Goal: Task Accomplishment & Management: Manage account settings

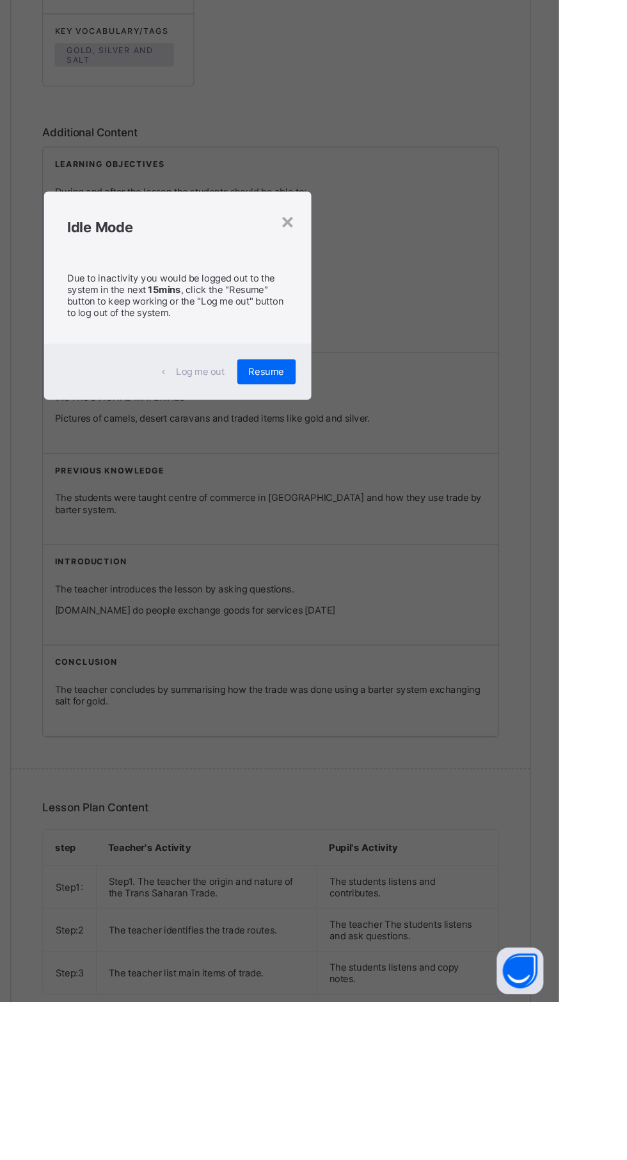
scroll to position [4, 0]
click at [411, 529] on div "×" at bounding box center [405, 519] width 12 height 22
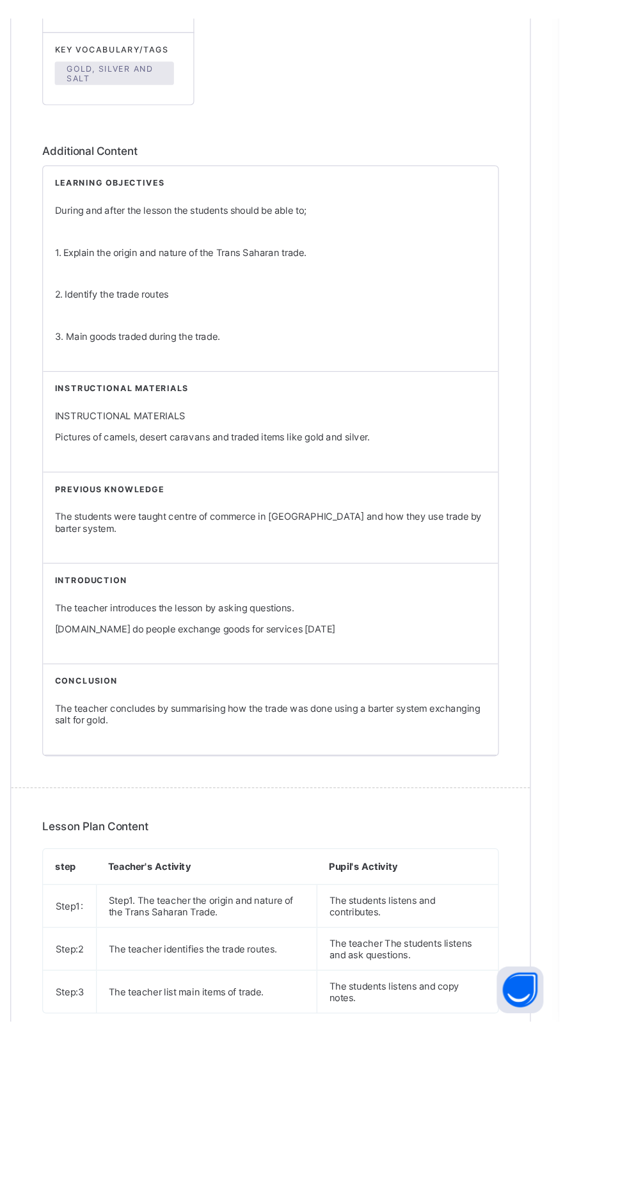
scroll to position [0, 0]
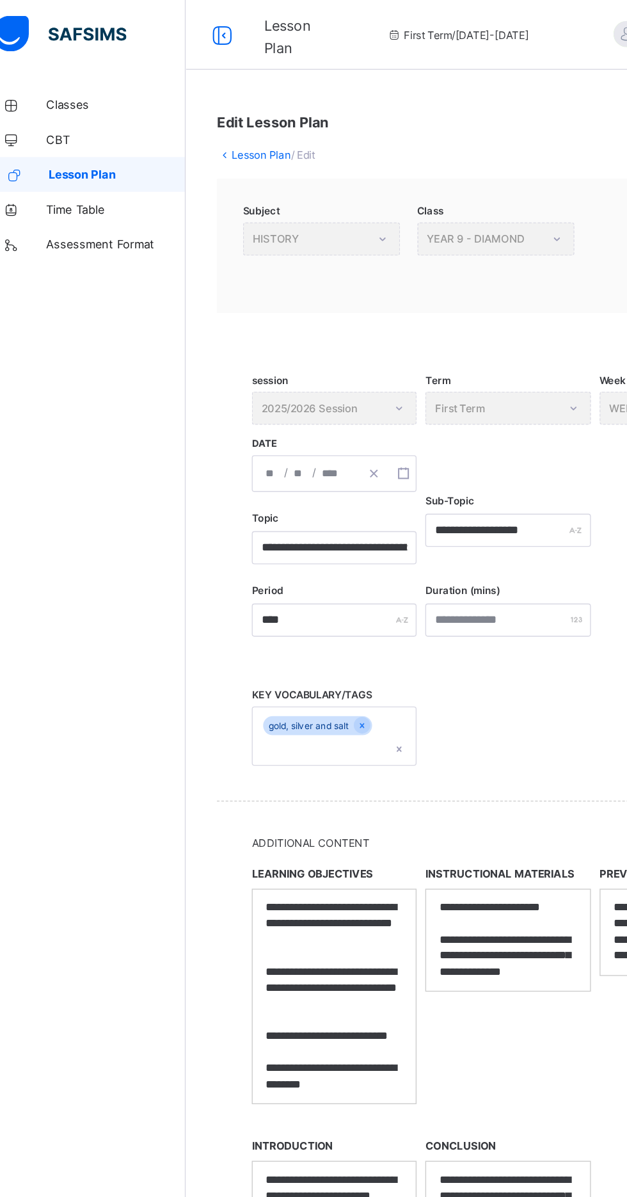
click at [67, 158] on span "Time Table" at bounding box center [102, 154] width 102 height 10
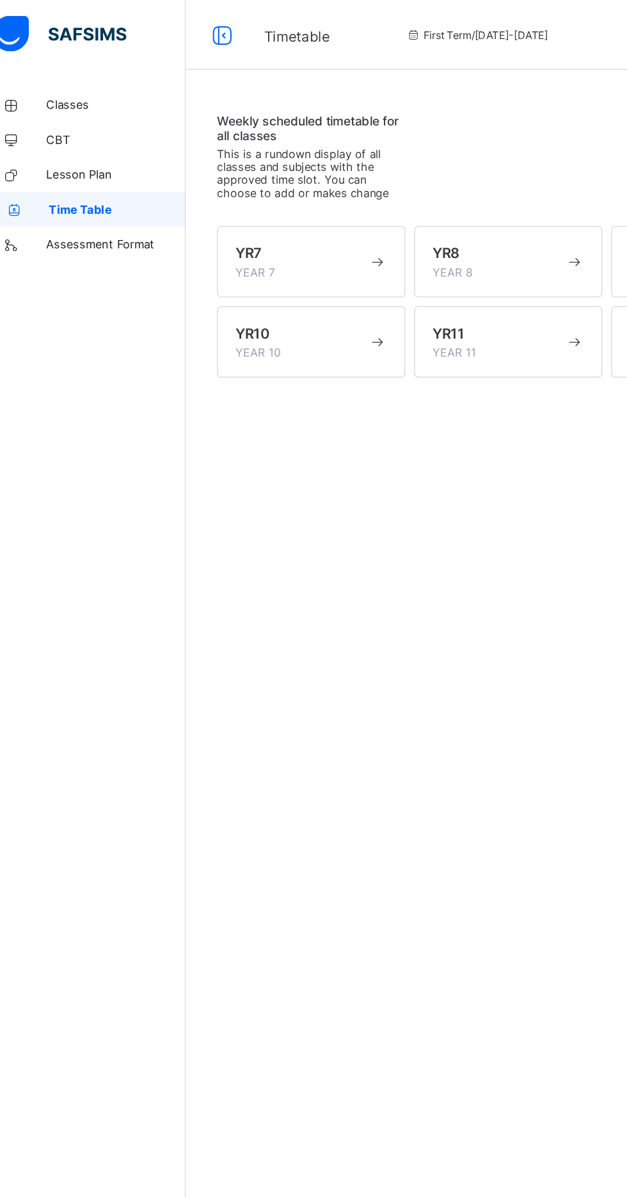
click at [84, 127] on span "Lesson Plan" at bounding box center [102, 128] width 102 height 10
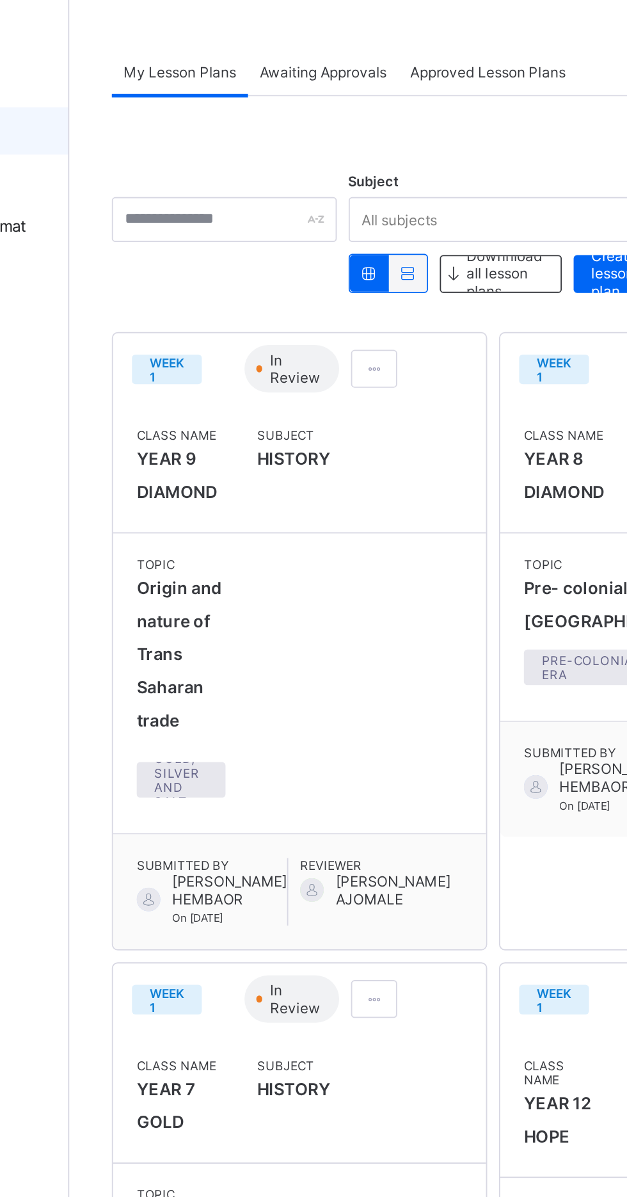
click at [321, 256] on span at bounding box center [318, 257] width 11 height 10
click at [314, 283] on span "View lesson plan" at bounding box center [283, 284] width 71 height 10
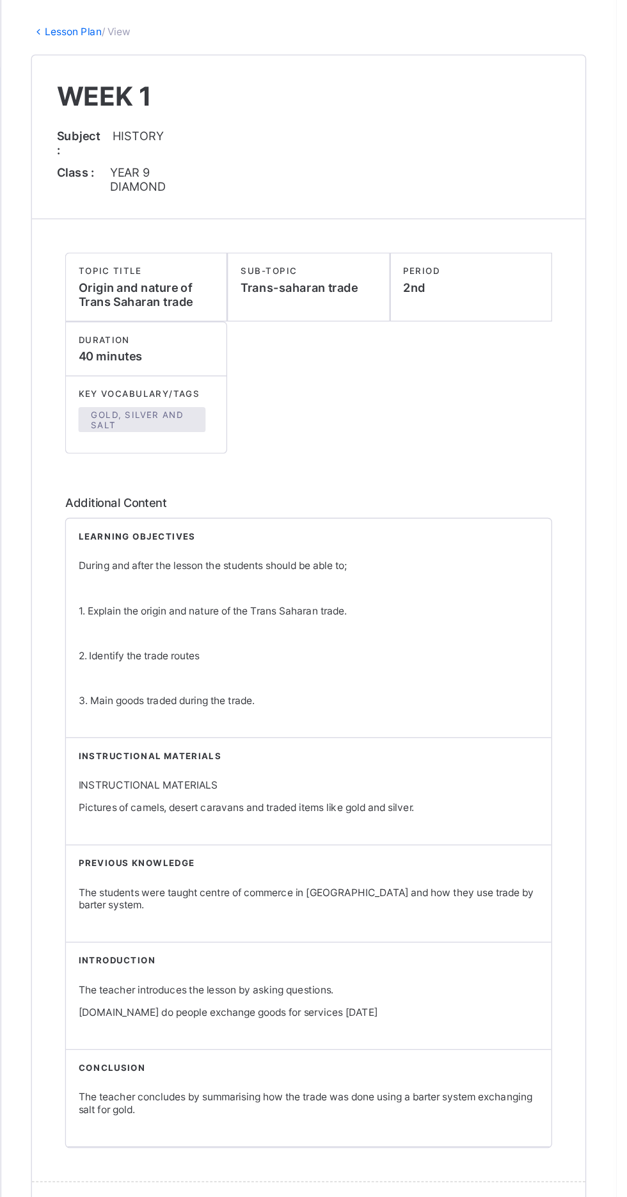
click at [559, 353] on div "TOPIC TITLE Origin and nature of Trans Saharan trade SUB-TOPIC Trans-saharan tr…" at bounding box center [390, 305] width 375 height 95
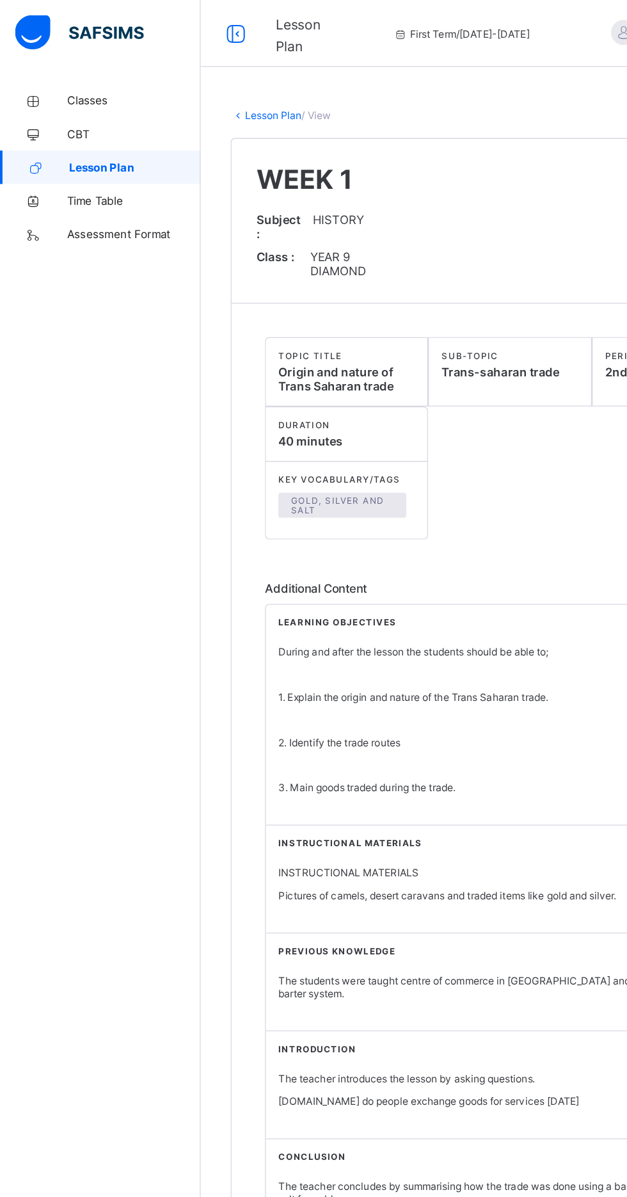
click at [215, 84] on link "Lesson Plan" at bounding box center [210, 88] width 44 height 10
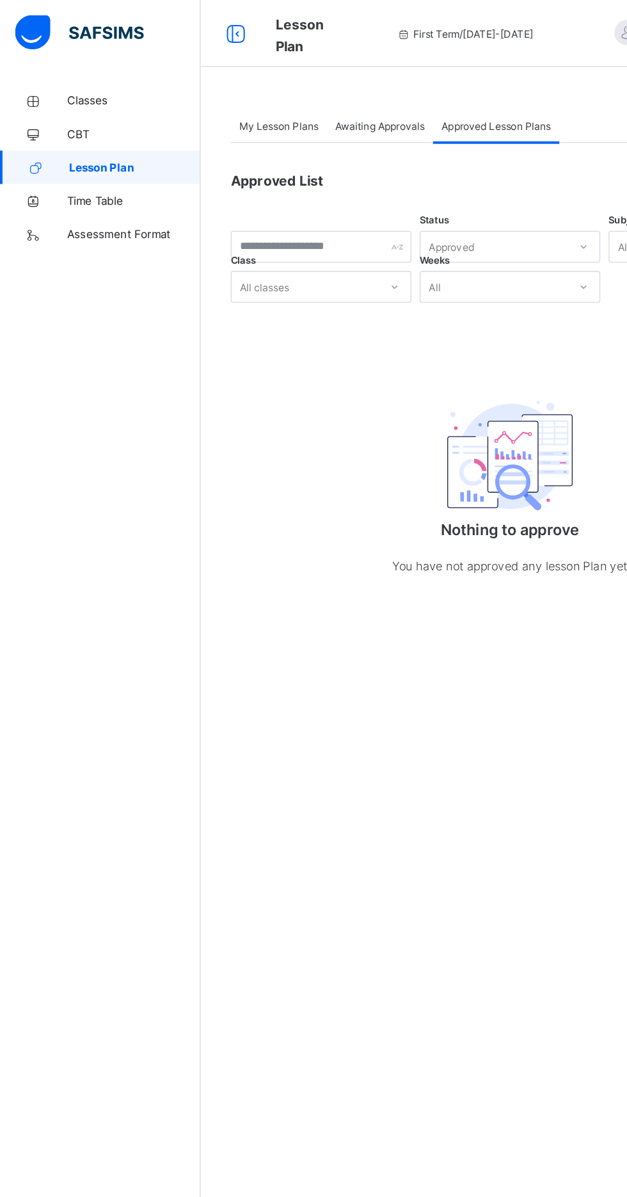
click at [216, 97] on span "My Lesson Plans" at bounding box center [213, 97] width 61 height 10
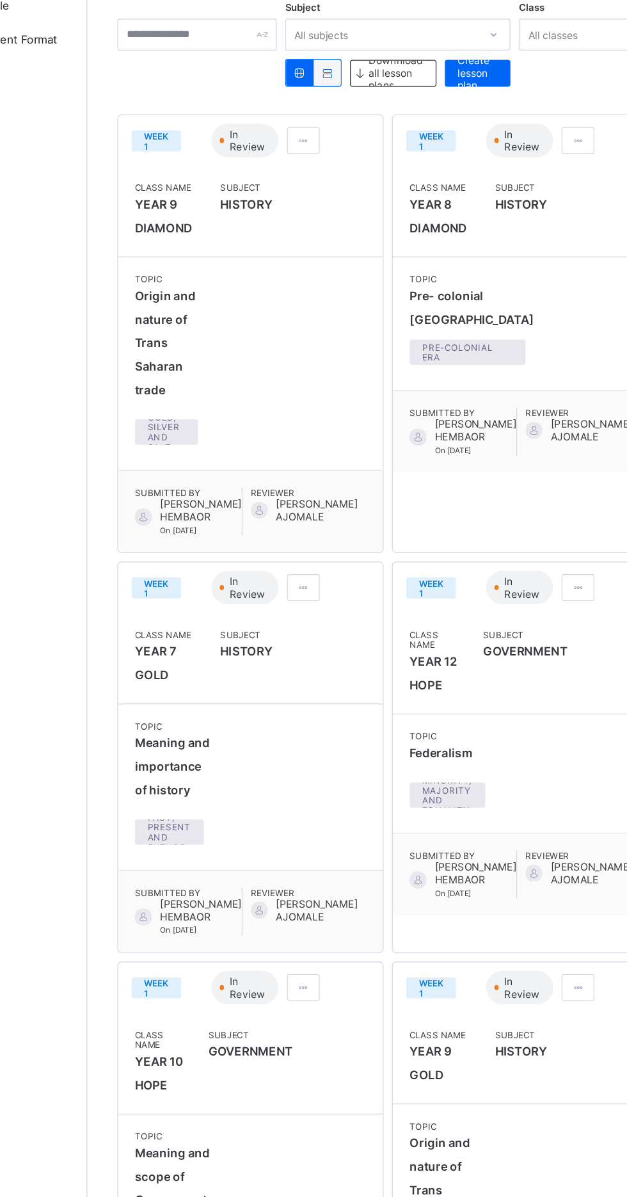
click at [315, 253] on span at bounding box center [318, 257] width 11 height 10
click at [295, 302] on span "Edit lesson plan" at bounding box center [281, 304] width 67 height 10
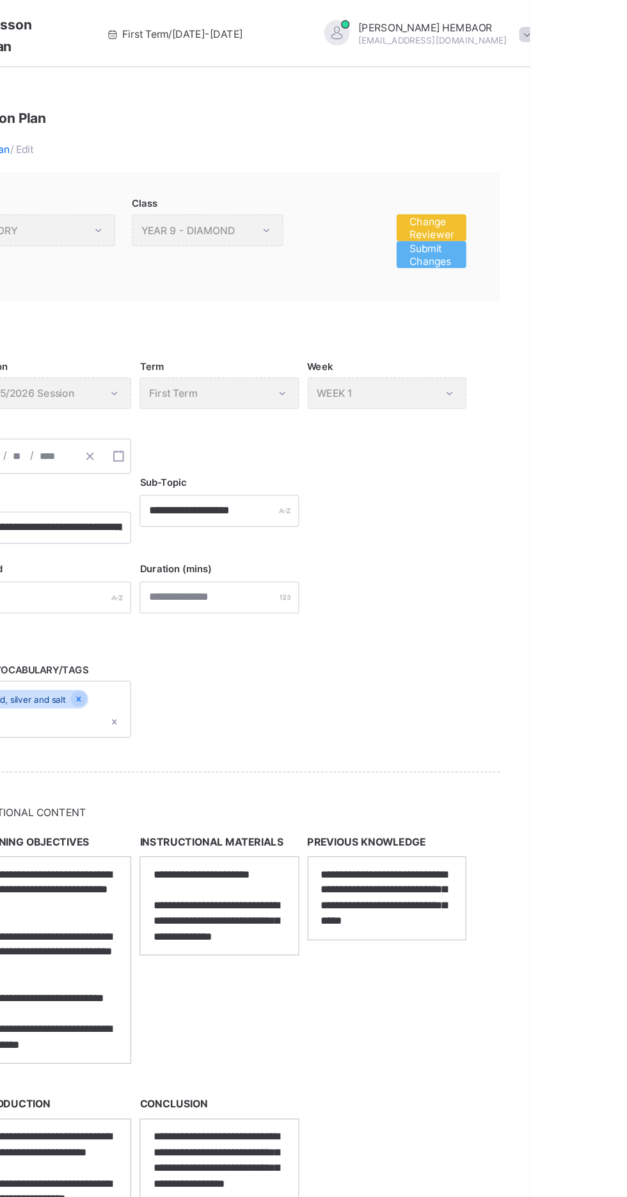
click at [550, 198] on span "Submit Changes" at bounding box center [552, 193] width 34 height 19
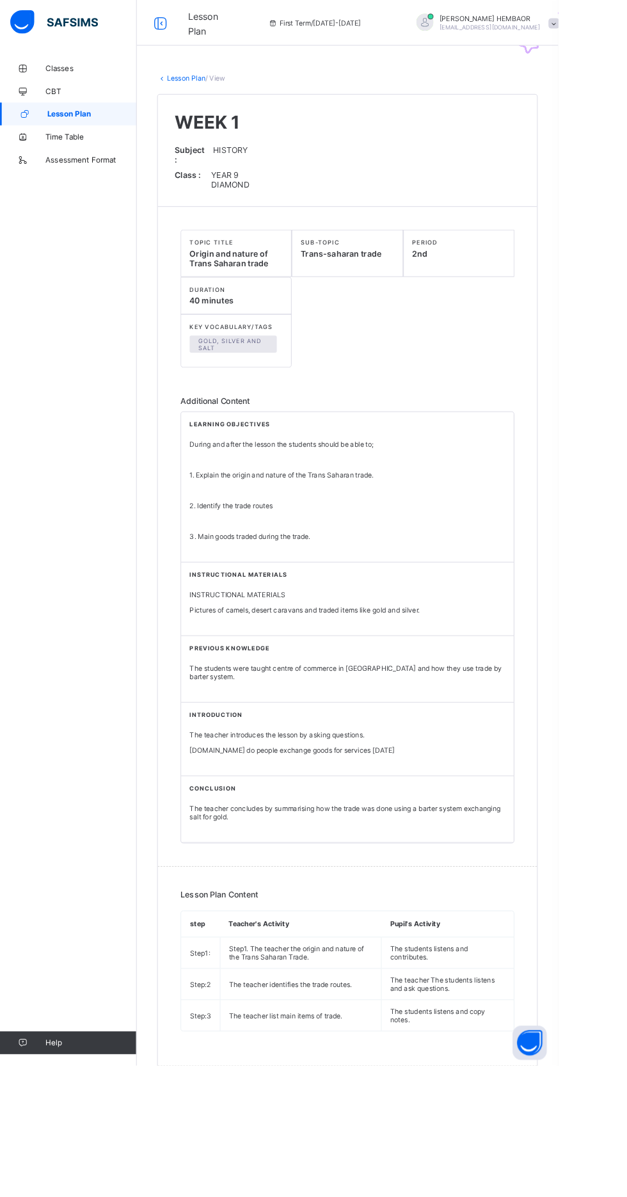
click at [205, 91] on link "Lesson Plan" at bounding box center [210, 88] width 44 height 10
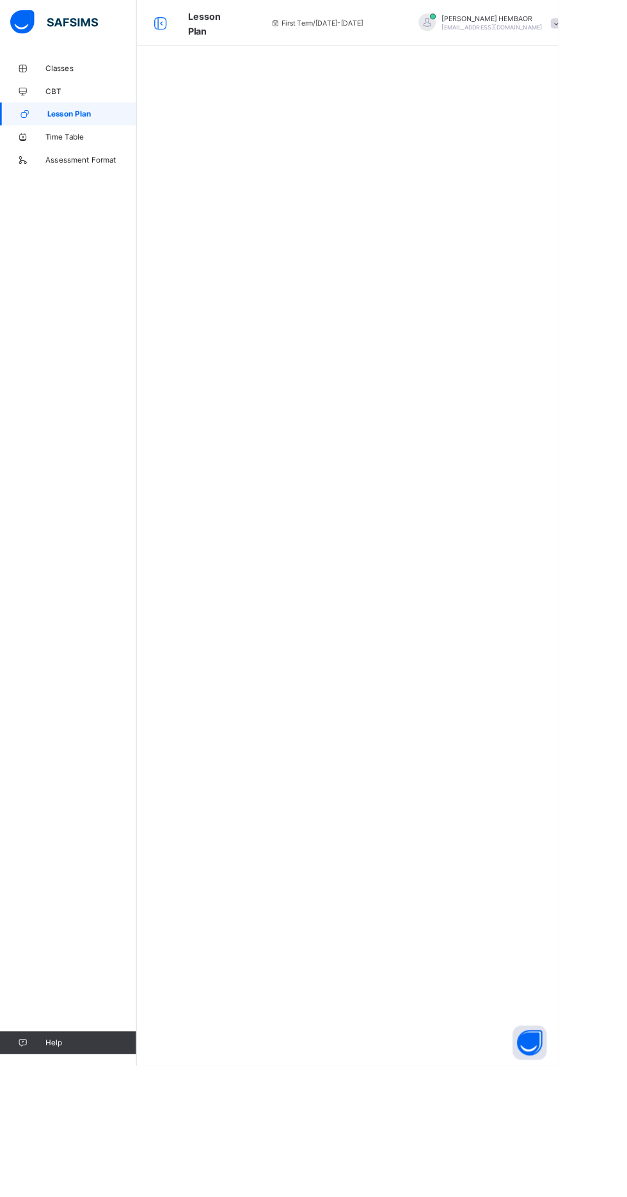
click at [202, 79] on div at bounding box center [391, 83] width 474 height 38
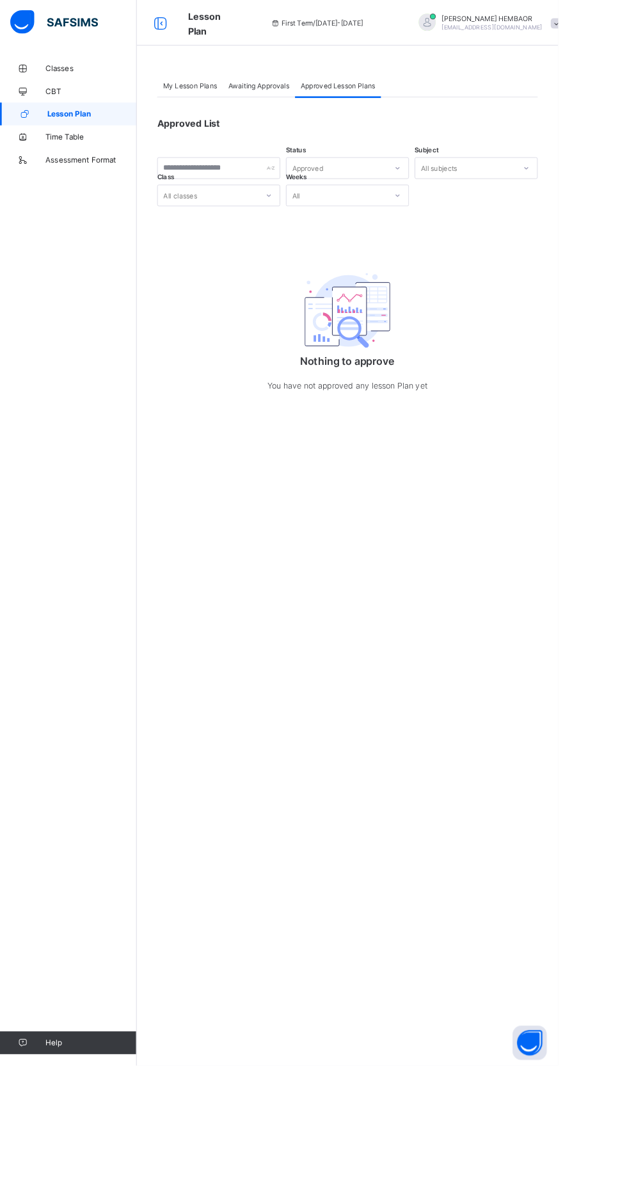
click at [209, 90] on div "My Lesson Plans" at bounding box center [214, 96] width 74 height 26
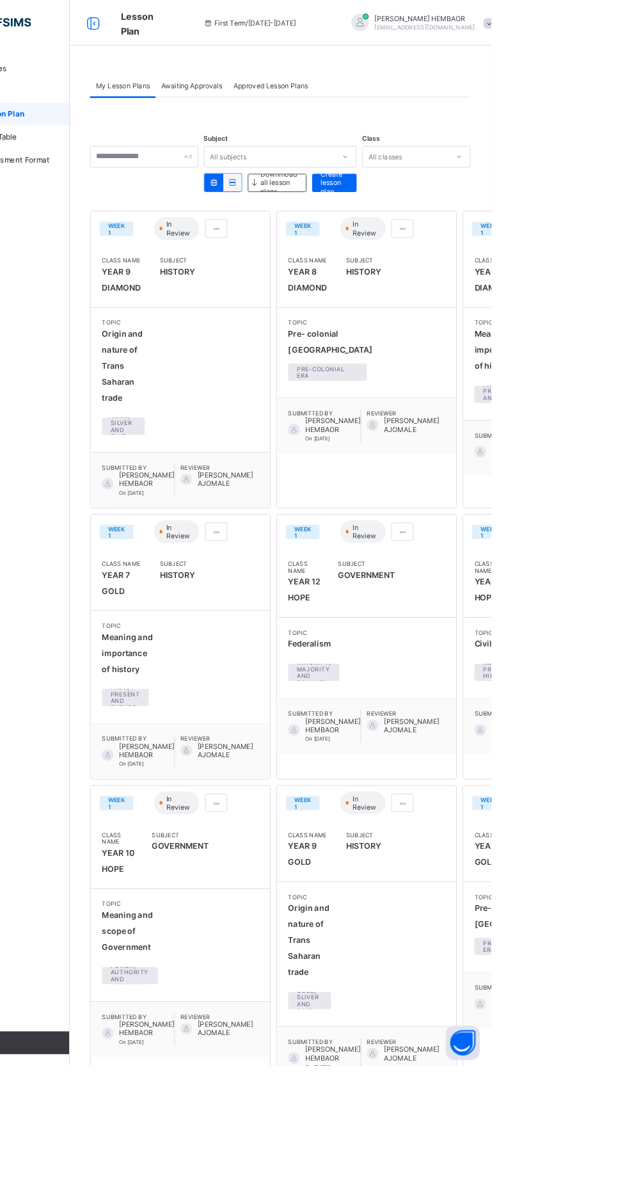
click at [264, 254] on span "In Review" at bounding box center [277, 256] width 33 height 19
click at [317, 256] on span at bounding box center [318, 257] width 11 height 10
click at [296, 293] on li "View lesson plan" at bounding box center [286, 284] width 87 height 20
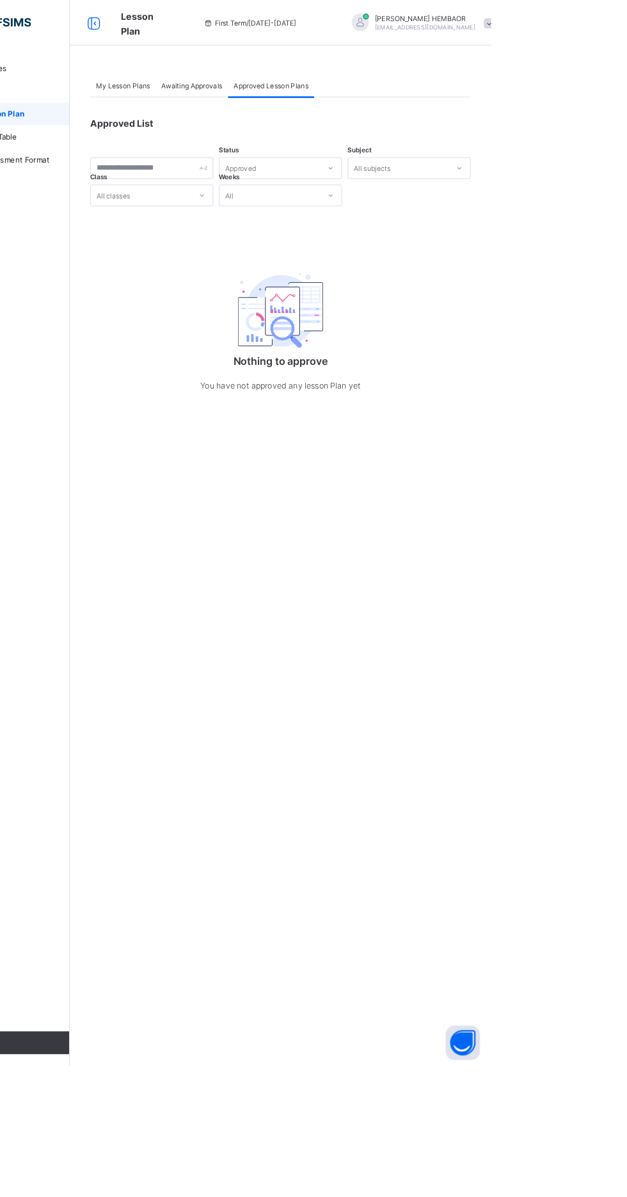
click at [232, 86] on div "My Lesson Plans" at bounding box center [214, 96] width 74 height 26
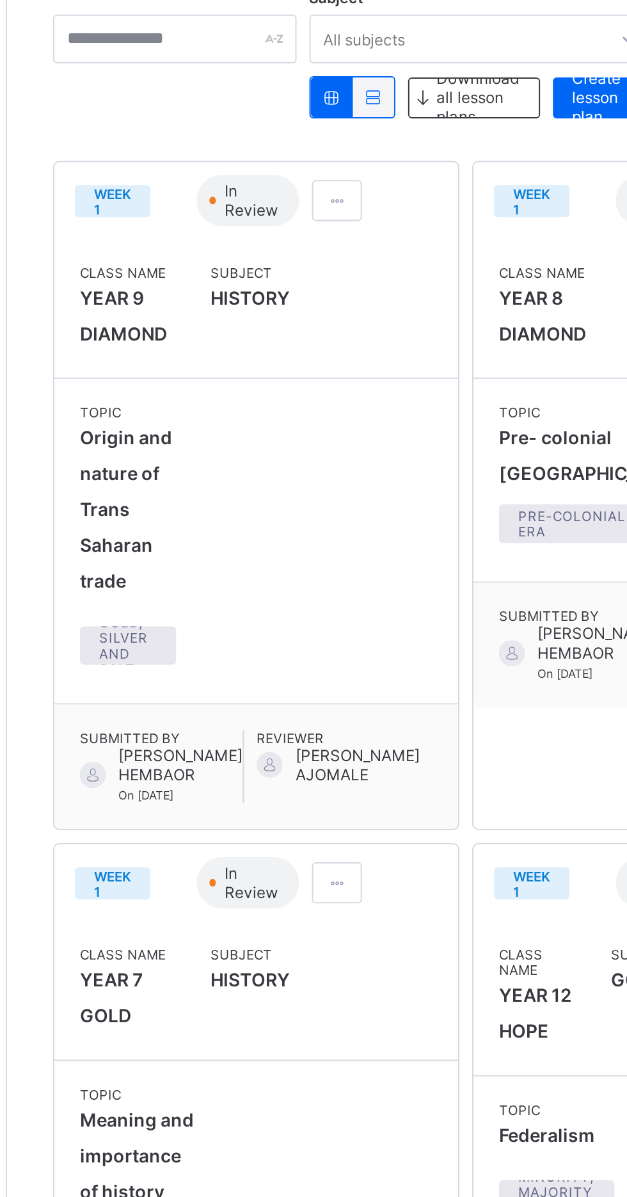
click at [319, 248] on div at bounding box center [318, 256] width 25 height 20
click at [303, 301] on span "Edit lesson plan" at bounding box center [281, 304] width 67 height 10
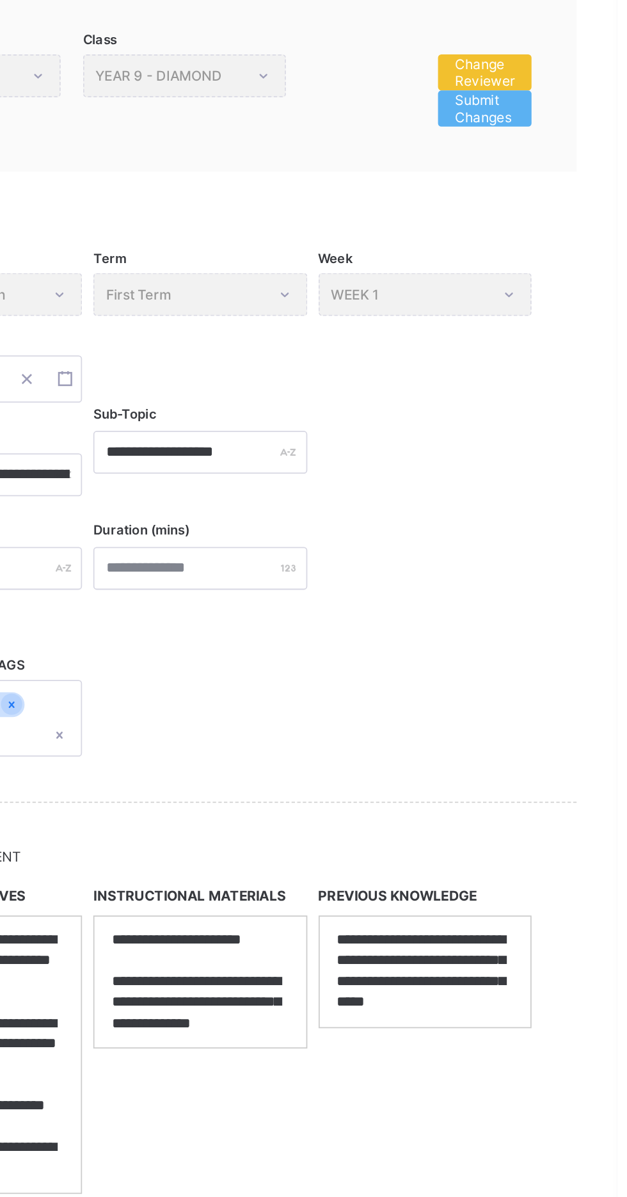
click at [552, 168] on span "Change Reviewer" at bounding box center [552, 173] width 34 height 19
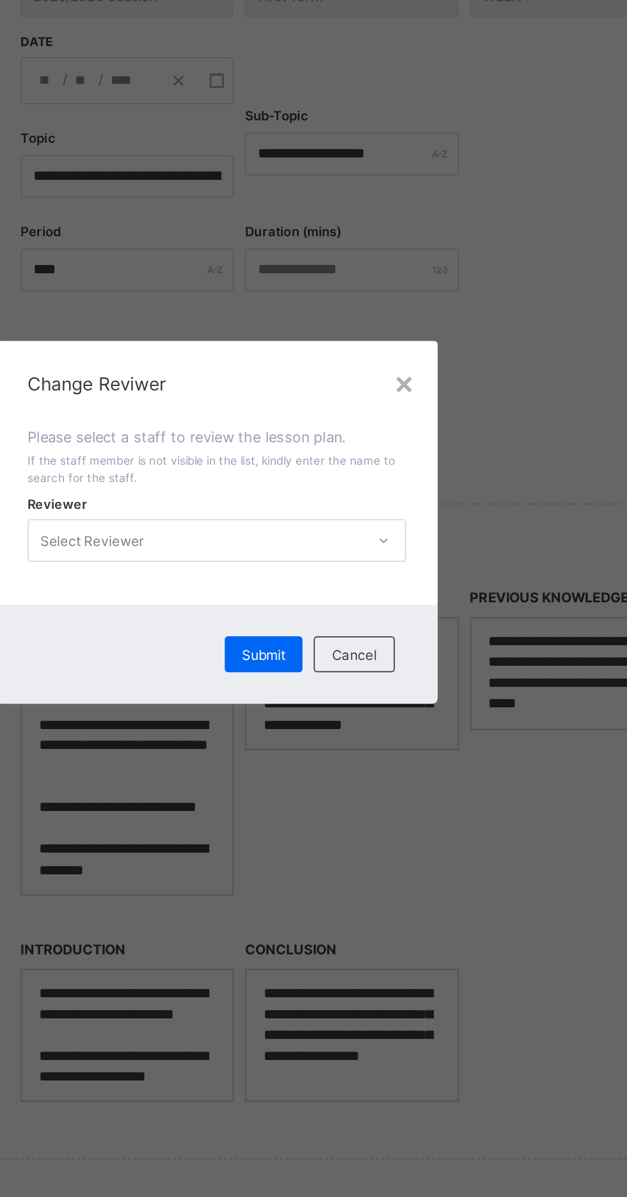
click at [421, 545] on span at bounding box center [313, 535] width 215 height 19
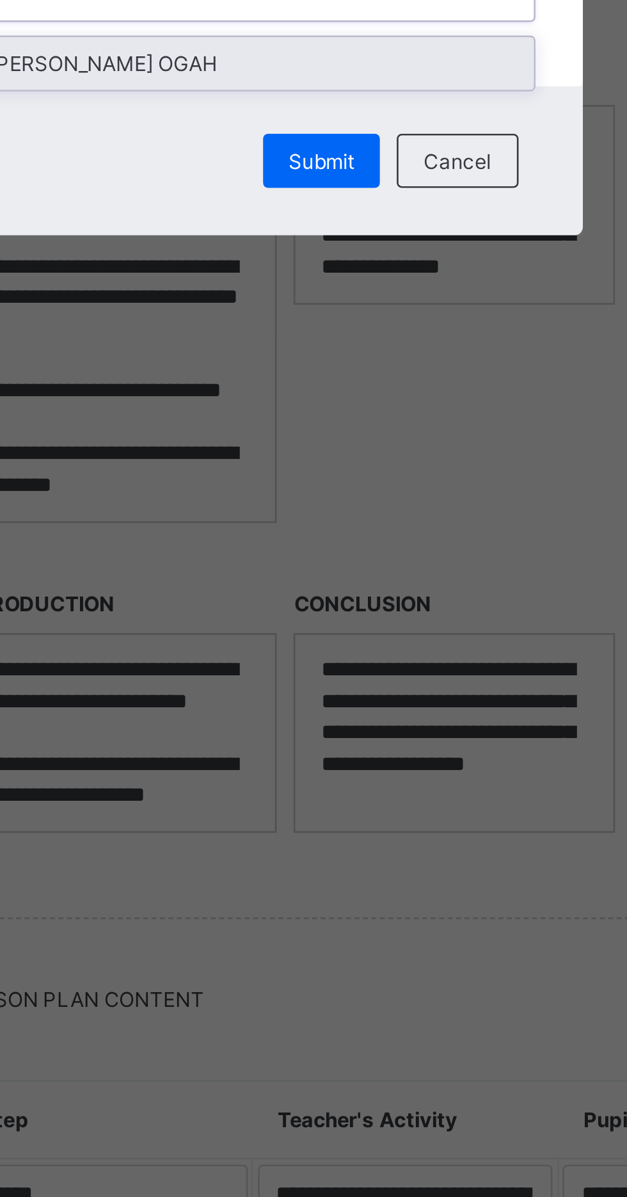
type input "*"
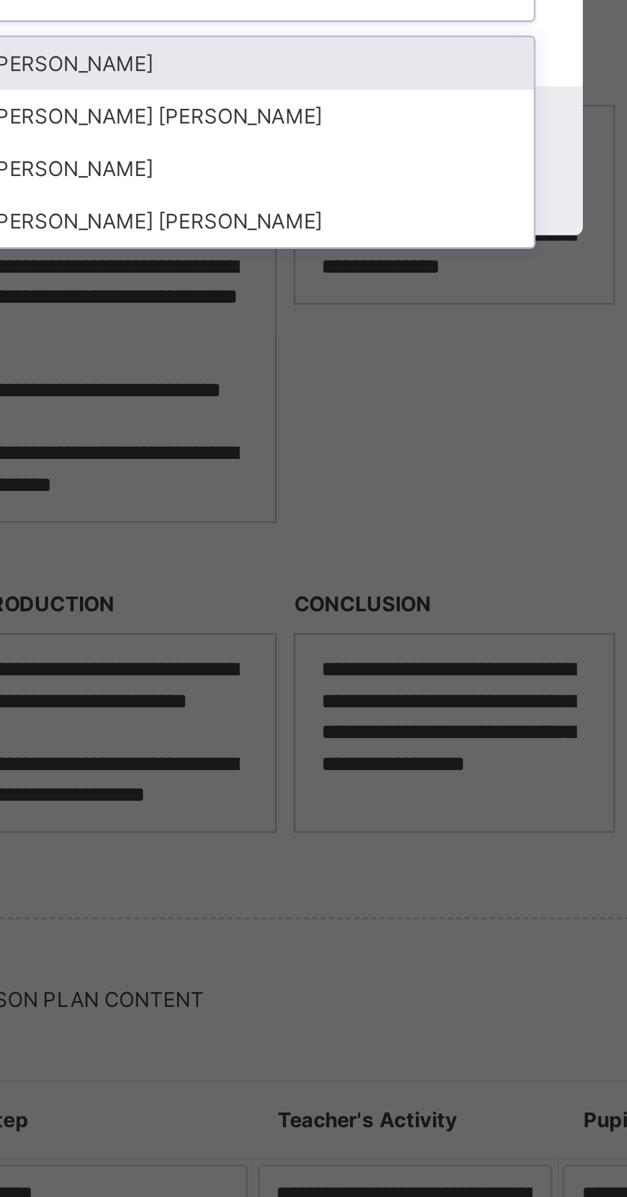
type input "*"
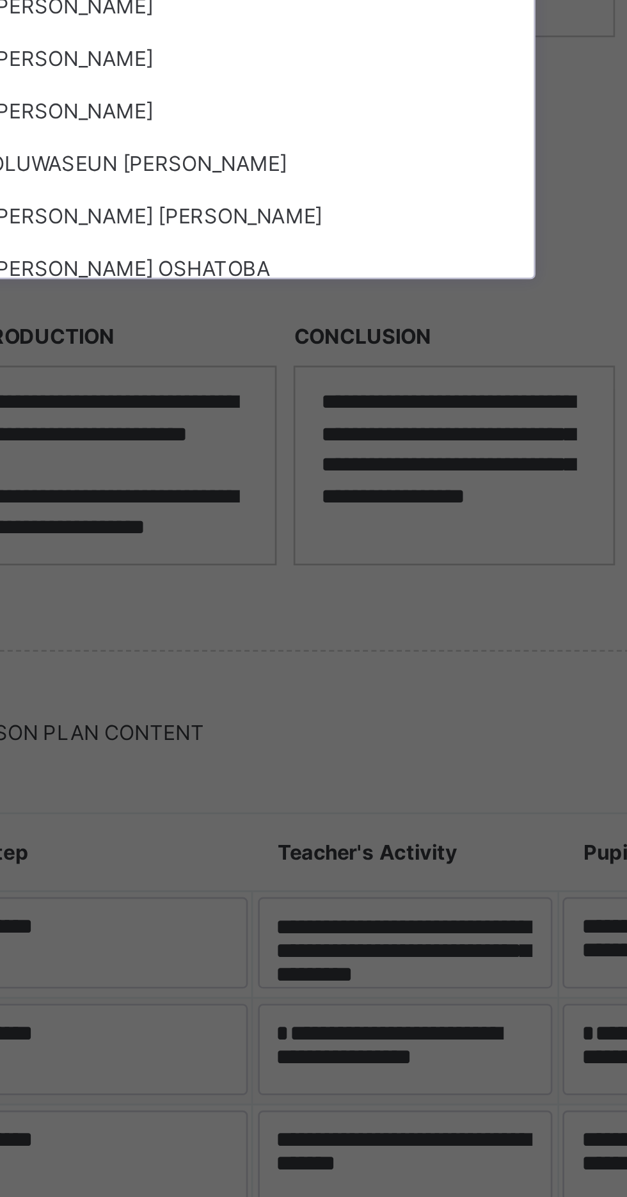
click at [386, 766] on div "STEPHEN EKEH" at bounding box center [314, 756] width 214 height 20
